Goal: Information Seeking & Learning: Learn about a topic

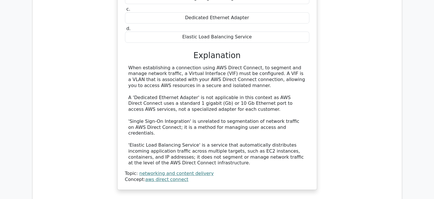
scroll to position [377, 0]
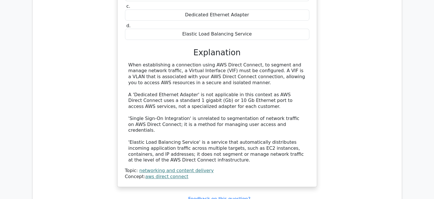
click at [109, 83] on div "When establishing a connection using AWS Direct Connect, which of the following…" at bounding box center [217, 62] width 361 height 262
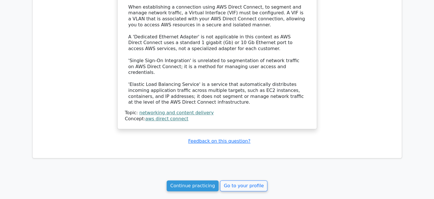
scroll to position [434, 0]
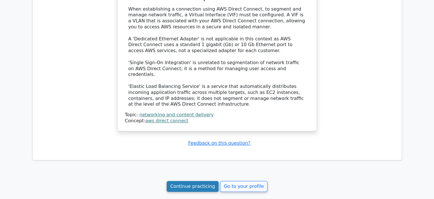
click at [206, 183] on link "Continue practicing" at bounding box center [193, 186] width 52 height 11
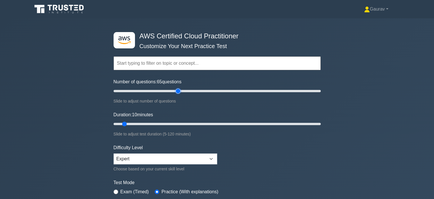
type input "65"
click at [179, 90] on input "Number of questions: 65 questions" at bounding box center [217, 90] width 207 height 7
click at [196, 125] on input "Duration: 50 minutes" at bounding box center [217, 123] width 207 height 7
type input "60"
click at [210, 123] on input "Duration: 60 minutes" at bounding box center [217, 123] width 207 height 7
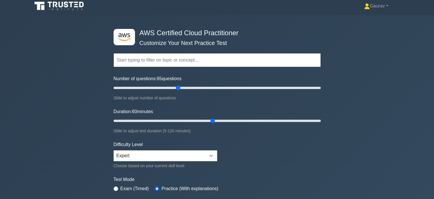
click at [247, 161] on form "Topics Technologies and concepts Analytics Application Integration Business App…" at bounding box center [217, 124] width 207 height 177
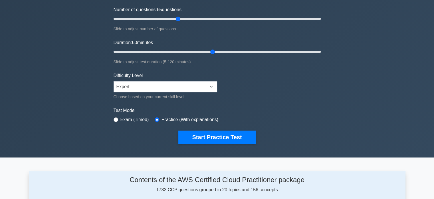
scroll to position [80, 0]
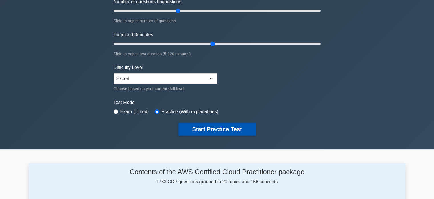
click at [222, 129] on button "Start Practice Test" at bounding box center [217, 128] width 77 height 13
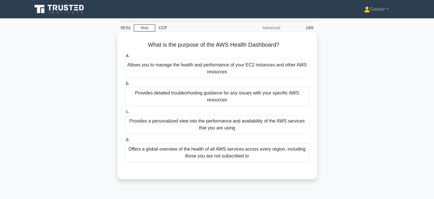
click at [170, 75] on div "Allows you to manage the health and performance of your EC2 instances and other…" at bounding box center [217, 68] width 185 height 19
click at [125, 57] on input "a. Allows you to manage the health and performance of your EC2 instances and ot…" at bounding box center [125, 56] width 0 height 4
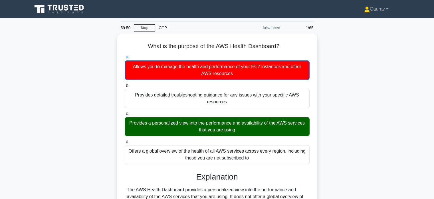
click at [92, 116] on div "What is the purpose of the AWS Health Dashboard? .spinner_0XTQ{transform-origin…" at bounding box center [217, 157] width 377 height 248
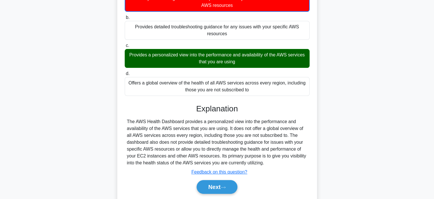
scroll to position [110, 0]
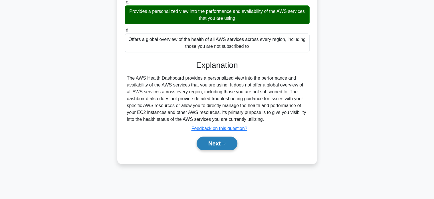
click at [217, 143] on button "Next" at bounding box center [217, 143] width 41 height 14
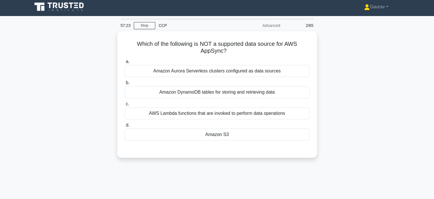
scroll to position [0, 0]
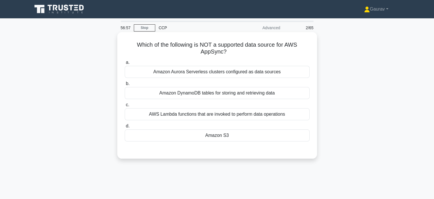
click at [193, 71] on div "Amazon Aurora Serverless clusters configured as data sources" at bounding box center [217, 72] width 185 height 12
click at [125, 64] on input "a. Amazon Aurora Serverless clusters configured as data sources" at bounding box center [125, 63] width 0 height 4
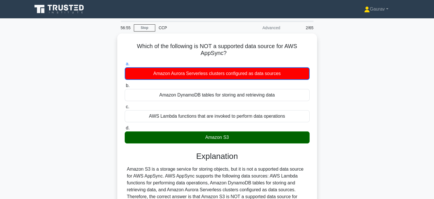
click at [94, 117] on div "Which of the following is NOT a supported data source for AWS AppSync? .spinner…" at bounding box center [217, 143] width 377 height 221
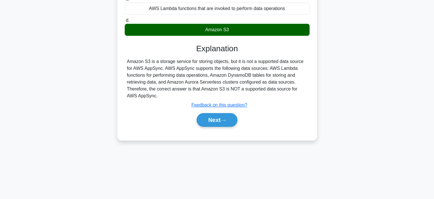
scroll to position [110, 0]
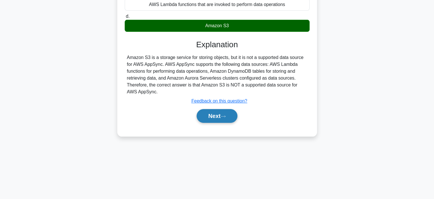
click at [218, 115] on button "Next" at bounding box center [217, 116] width 41 height 14
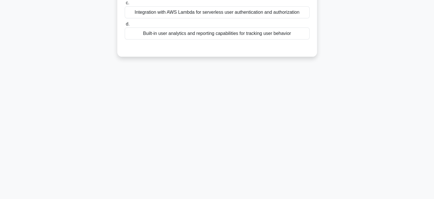
click at [96, 77] on div "56:28 Stop CCP Advanced 3/65 Which of the following is a key benefit of using A…" at bounding box center [217, 54] width 377 height 286
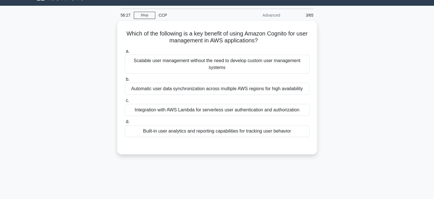
scroll to position [0, 0]
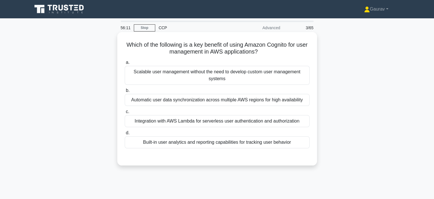
click at [173, 77] on div "Scalable user management without the need to develop custom user management sys…" at bounding box center [217, 75] width 185 height 19
click at [125, 64] on input "a. Scalable user management without the need to develop custom user management …" at bounding box center [125, 63] width 0 height 4
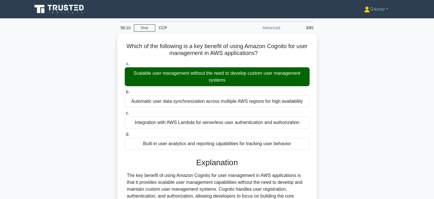
click at [73, 107] on div "Which of the following is a key benefit of using Amazon Cognito for user manage…" at bounding box center [217, 153] width 377 height 241
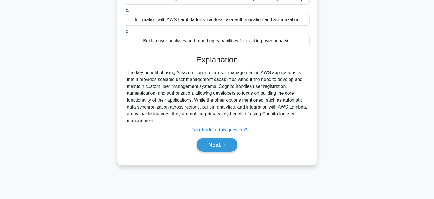
scroll to position [103, 0]
click at [91, 76] on div "Which of the following is a key benefit of using Amazon Cognito for user manage…" at bounding box center [217, 51] width 377 height 241
